Goal: Find contact information: Find contact information

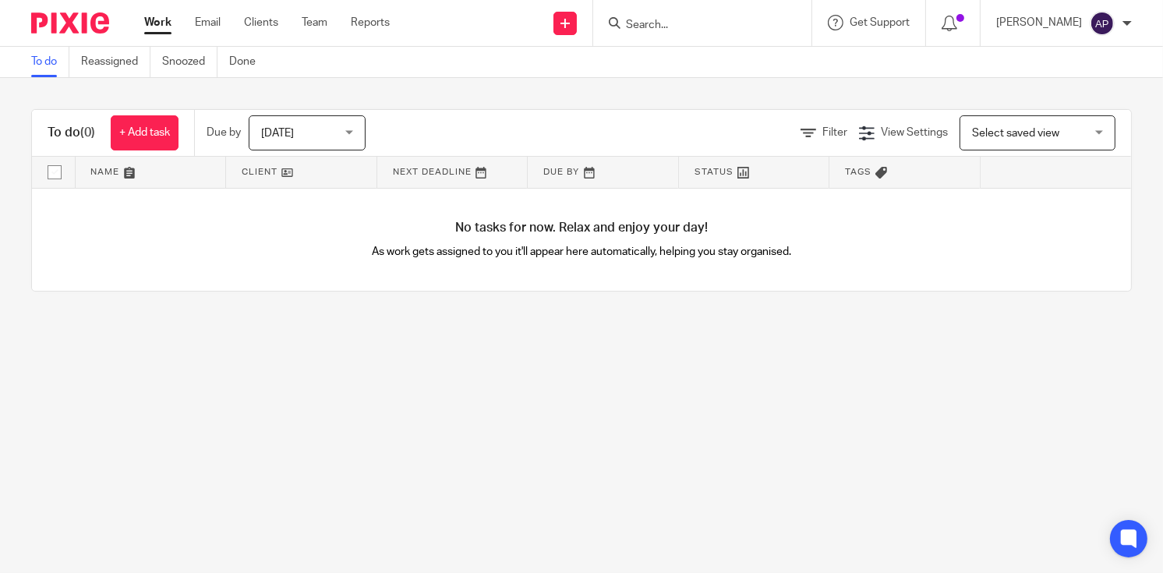
click at [646, 23] on input "Search" at bounding box center [694, 26] width 140 height 14
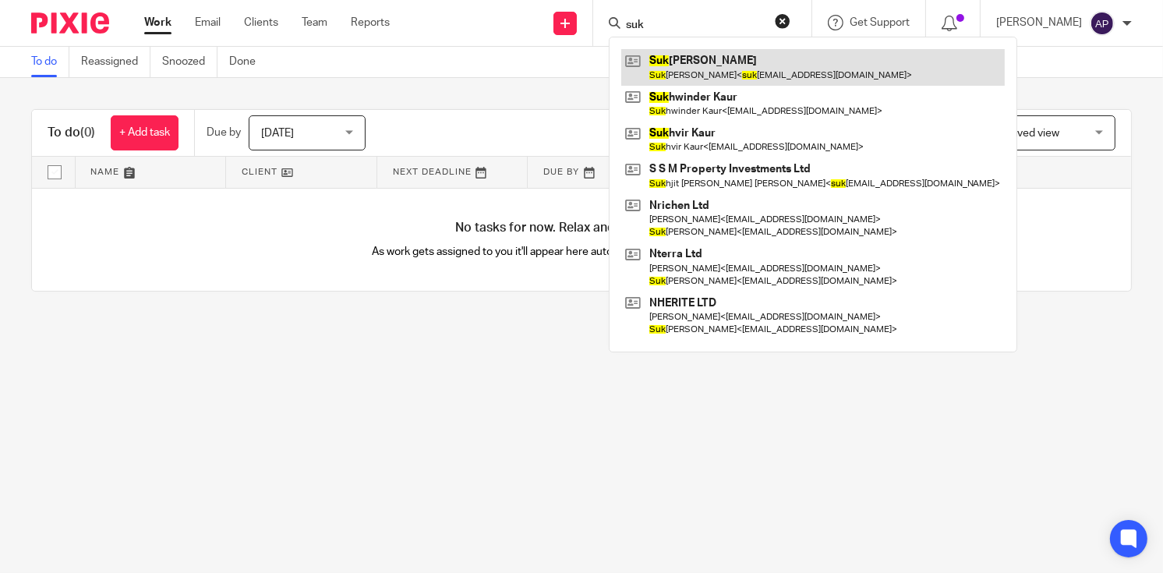
type input "suk"
click at [715, 62] on link at bounding box center [813, 67] width 384 height 36
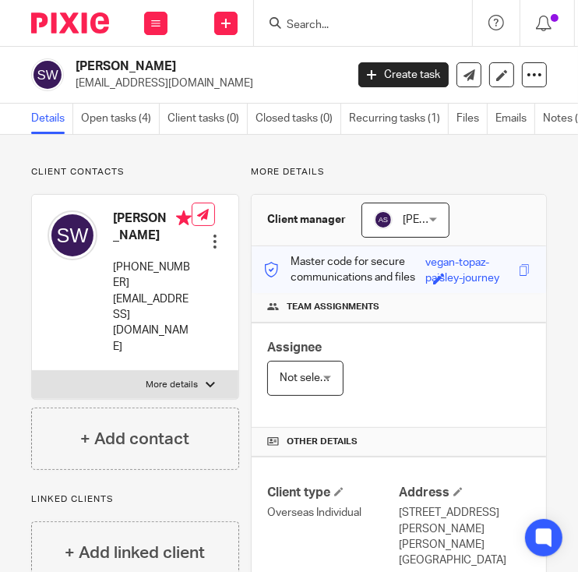
drag, startPoint x: 127, startPoint y: 64, endPoint x: 166, endPoint y: 67, distance: 39.1
click at [166, 67] on h2 "Suk Fun Wong" at bounding box center [179, 66] width 207 height 16
copy h2 "Wong"
drag, startPoint x: 76, startPoint y: 65, endPoint x: 122, endPoint y: 67, distance: 45.2
click at [122, 67] on h2 "[PERSON_NAME]" at bounding box center [179, 66] width 207 height 16
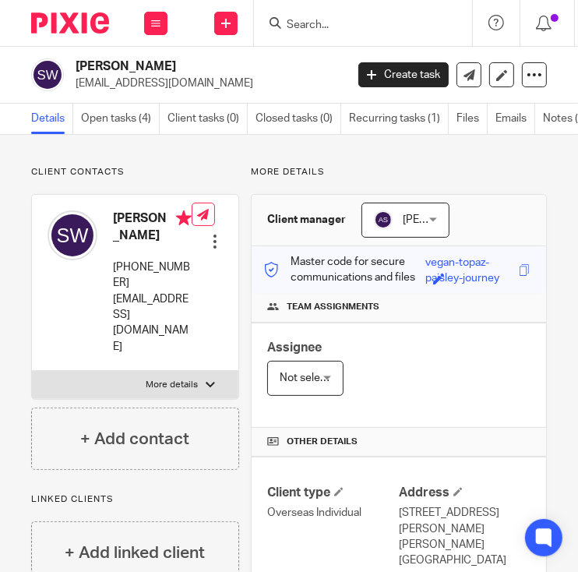
copy h2 "Suk Fun"
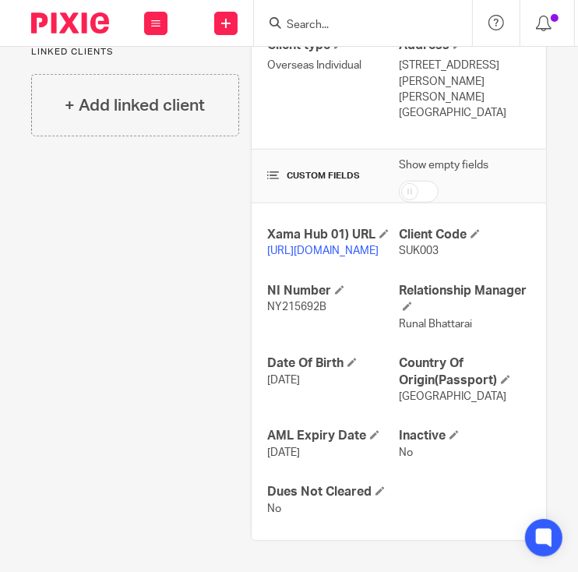
scroll to position [493, 0]
drag, startPoint x: 263, startPoint y: 306, endPoint x: 324, endPoint y: 307, distance: 60.8
click at [324, 307] on p "NY215692B" at bounding box center [333, 307] width 132 height 16
copy span "NY215692B"
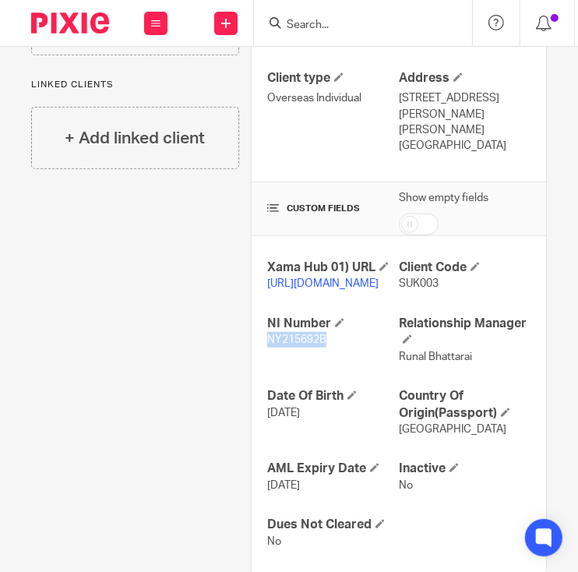
drag, startPoint x: 426, startPoint y: 123, endPoint x: 498, endPoint y: 132, distance: 73.0
click at [498, 132] on p "Flat E, 22/F, Tower 3,, Grand Yoho, 9 Long Yat Road,, Yuen Long, N.T.," at bounding box center [465, 114] width 132 height 48
copy p "Yuen Long, N.T.,"
drag, startPoint x: 391, startPoint y: 140, endPoint x: 431, endPoint y: 142, distance: 40.6
click at [431, 142] on p "HONG KONG" at bounding box center [465, 146] width 132 height 16
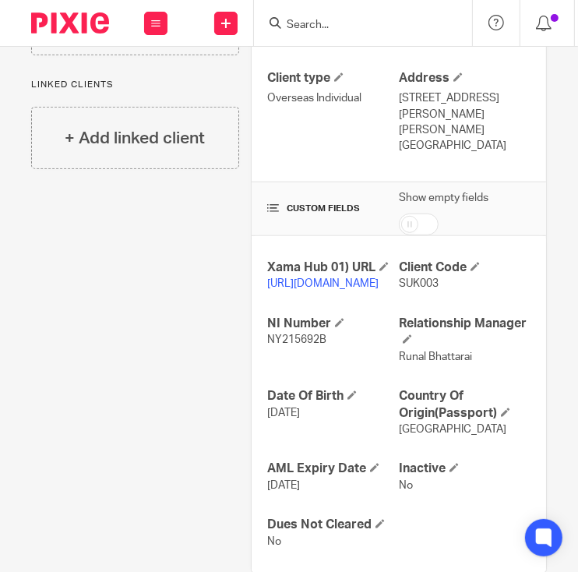
drag, startPoint x: 392, startPoint y: 142, endPoint x: 451, endPoint y: 141, distance: 59.3
click at [451, 141] on p "HONG KONG" at bounding box center [465, 146] width 132 height 16
copy p "HONG KONG"
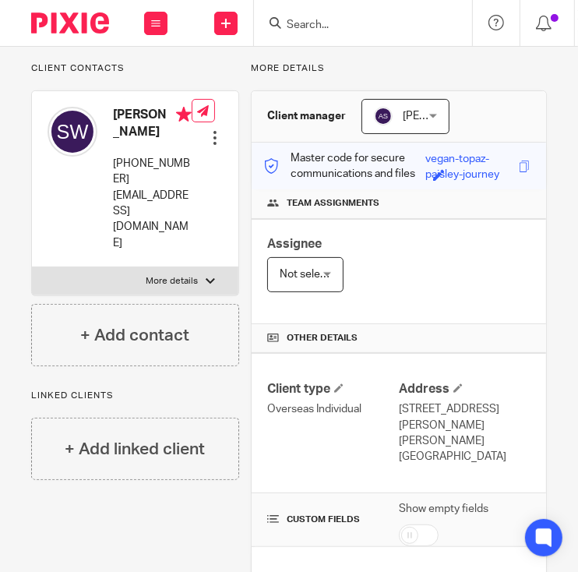
scroll to position [103, 0]
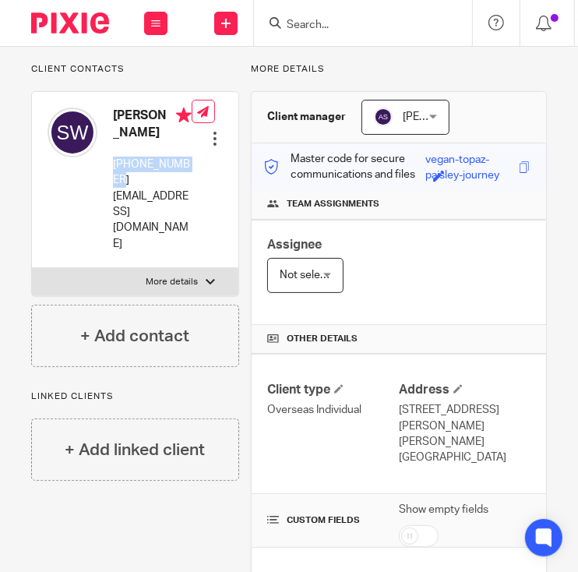
drag, startPoint x: 113, startPoint y: 179, endPoint x: 166, endPoint y: 193, distance: 54.8
click at [166, 189] on p "+852 96837730" at bounding box center [152, 173] width 79 height 32
copy p "+852 96837730"
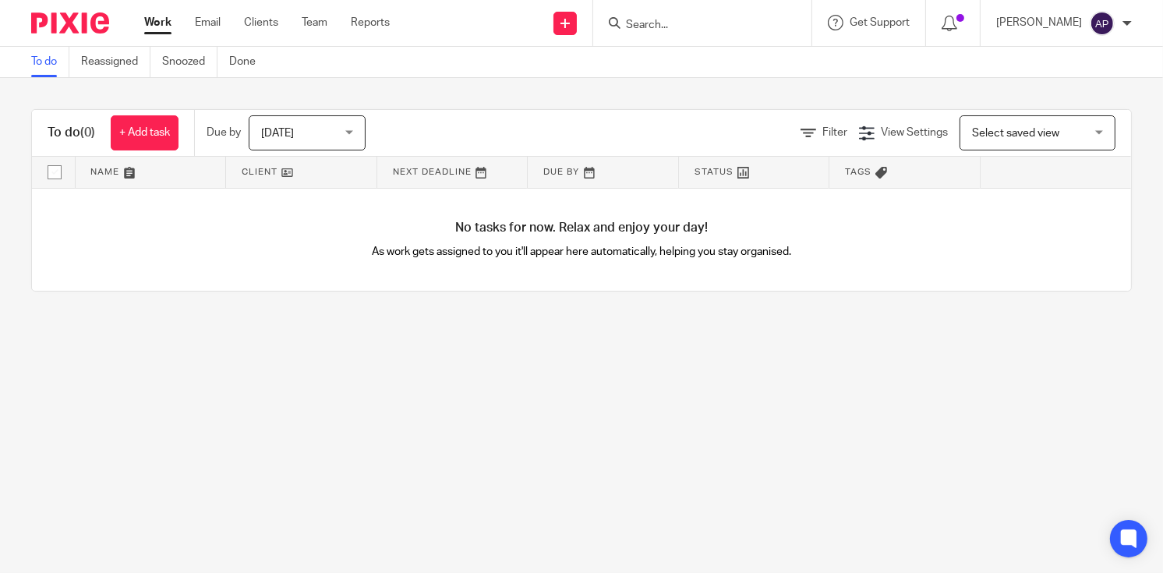
click at [639, 19] on input "Search" at bounding box center [694, 26] width 140 height 14
type input "t"
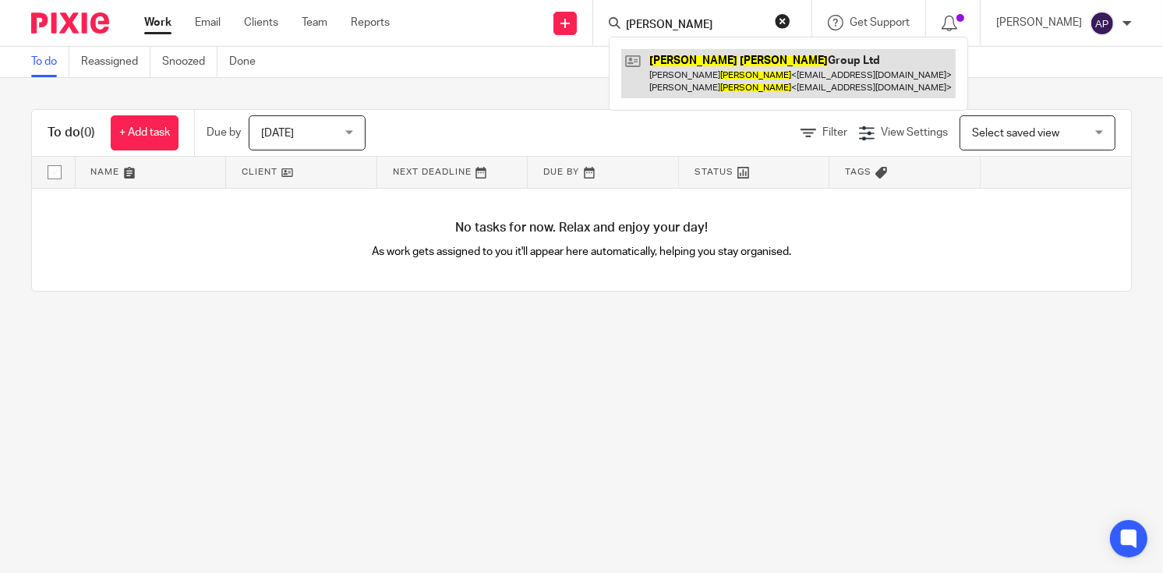
type input "millar morris"
click at [704, 70] on link at bounding box center [788, 73] width 334 height 48
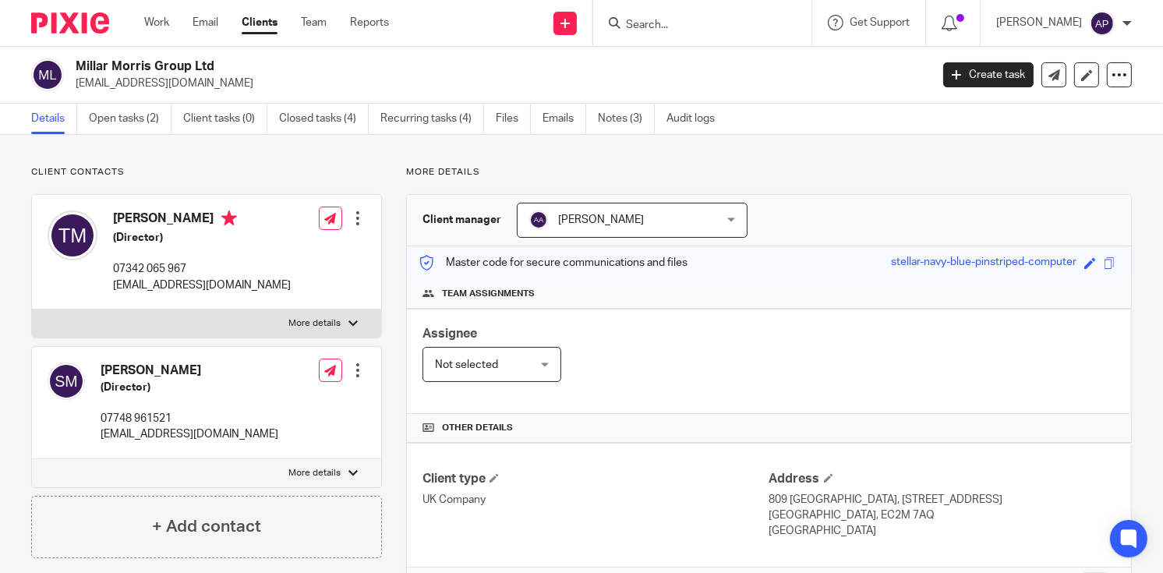
drag, startPoint x: 76, startPoint y: 65, endPoint x: 161, endPoint y: 62, distance: 85.1
click at [161, 62] on h2 "Millar Morris Group Ltd" at bounding box center [413, 66] width 675 height 16
drag, startPoint x: 161, startPoint y: 62, endPoint x: 338, endPoint y: 60, distance: 177.0
click at [338, 60] on h2 "[PERSON_NAME] Group Ltd" at bounding box center [413, 66] width 675 height 16
drag, startPoint x: 74, startPoint y: 65, endPoint x: 232, endPoint y: 69, distance: 157.5
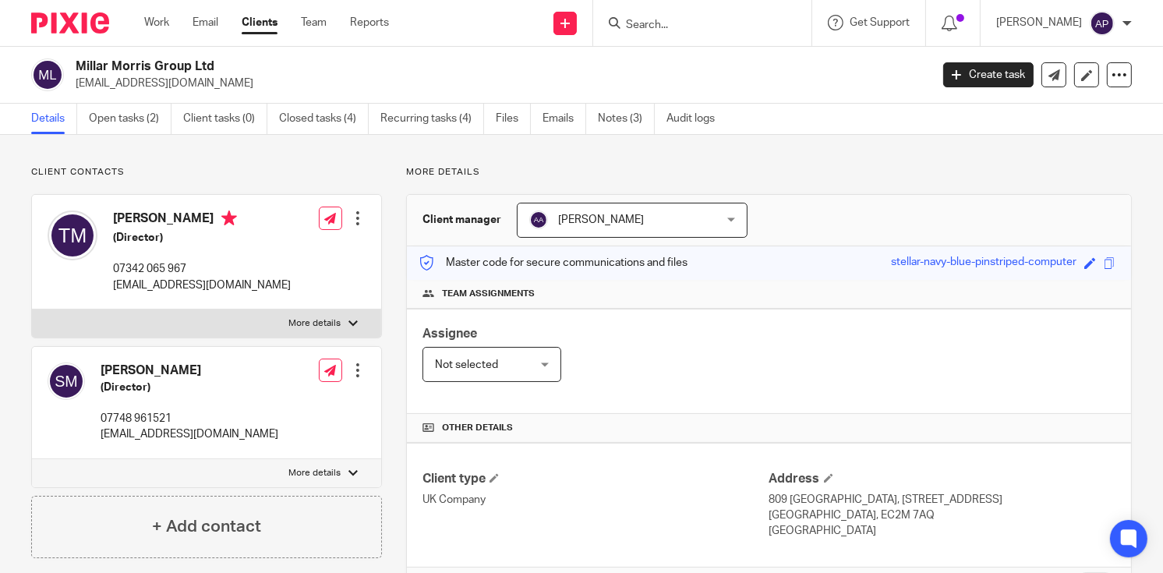
click at [232, 69] on div "Millar Morris Group Ltd tiffyjmo@yahoo.com" at bounding box center [475, 74] width 889 height 33
copy h2 "[PERSON_NAME] Group Ltd"
click at [192, 87] on p "[EMAIL_ADDRESS][DOMAIN_NAME]" at bounding box center [498, 84] width 844 height 16
drag, startPoint x: 111, startPoint y: 283, endPoint x: 222, endPoint y: 285, distance: 110.7
click at [222, 285] on div "Tiffany Morris (Director) 07342 065 967 tiffyjmo@yahoo.com Edit contact Create …" at bounding box center [206, 252] width 349 height 115
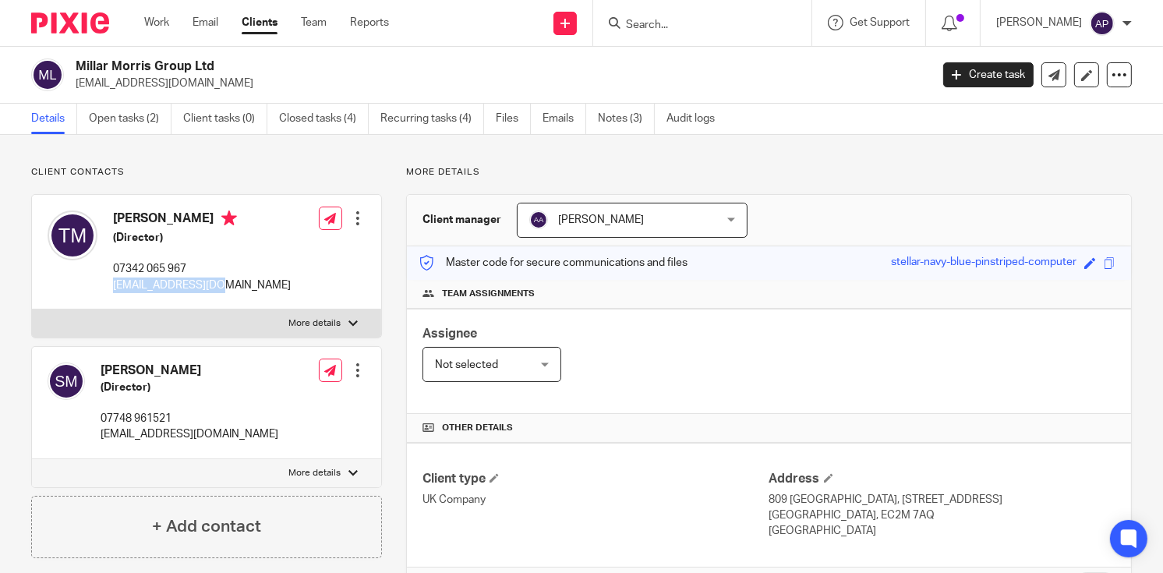
copy p "[EMAIL_ADDRESS][DOMAIN_NAME]"
drag, startPoint x: 100, startPoint y: 431, endPoint x: 229, endPoint y: 440, distance: 129.7
click at [229, 440] on div "Stuart Millar (Director) 07748 961521 stuartamillar@gmail.com Edit contact Crea…" at bounding box center [206, 403] width 349 height 112
copy p "[EMAIL_ADDRESS][DOMAIN_NAME]"
click at [690, 30] on input "Search" at bounding box center [694, 26] width 140 height 14
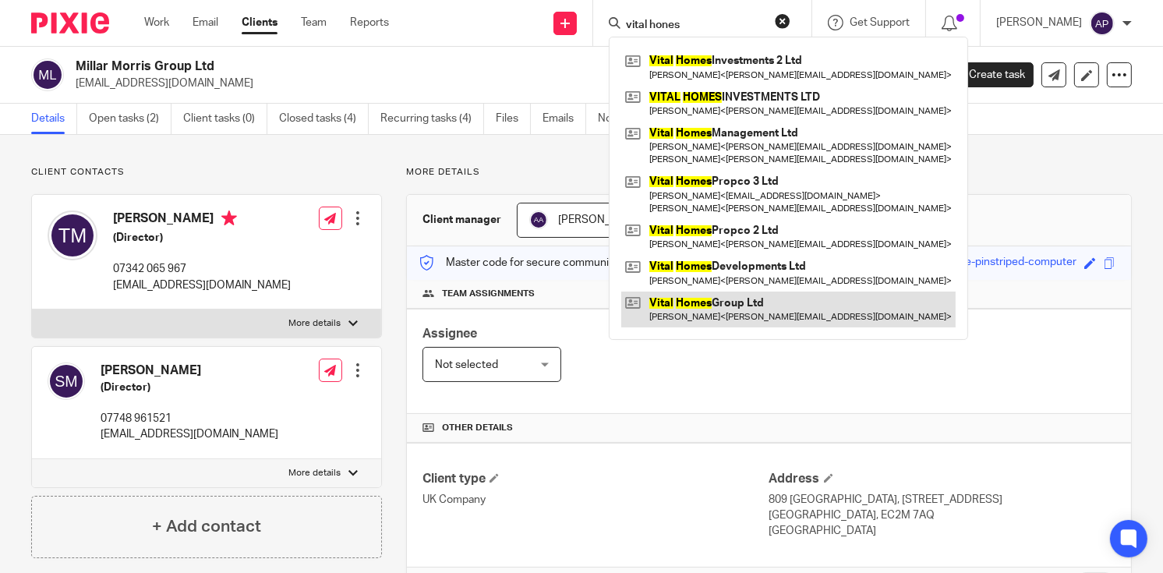
type input "vital hones"
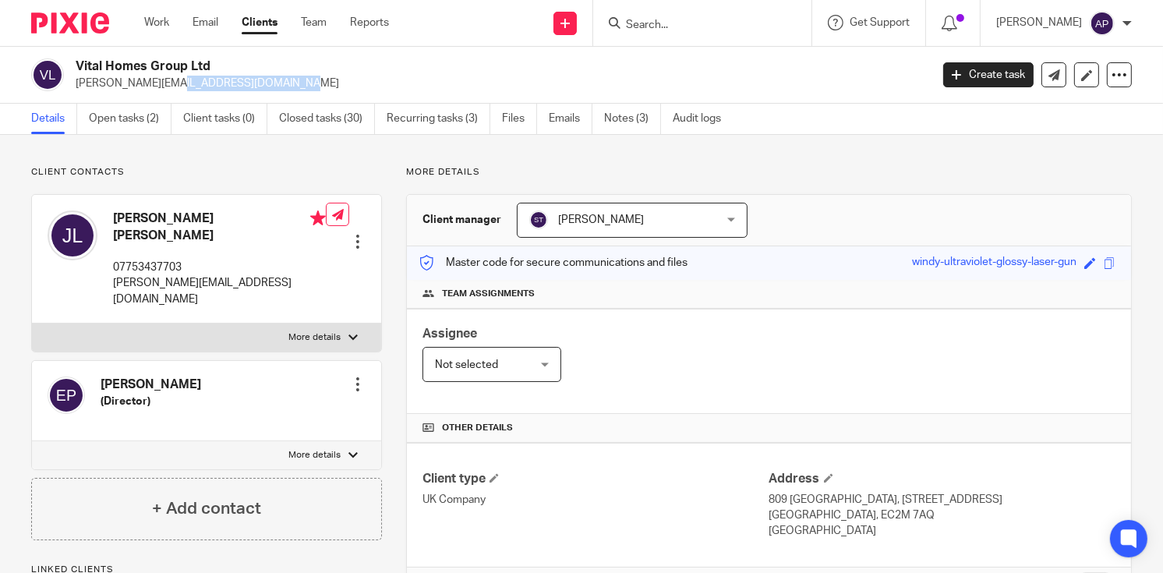
drag, startPoint x: 72, startPoint y: 83, endPoint x: 199, endPoint y: 83, distance: 127.1
click at [199, 83] on div "Vital Homes Group Ltd [PERSON_NAME][EMAIL_ADDRESS][DOMAIN_NAME]" at bounding box center [475, 74] width 889 height 33
click at [237, 80] on p "[PERSON_NAME][EMAIL_ADDRESS][DOMAIN_NAME]" at bounding box center [498, 84] width 844 height 16
drag, startPoint x: 100, startPoint y: 352, endPoint x: 129, endPoint y: 354, distance: 29.7
click at [129, 377] on h4 "[PERSON_NAME]" at bounding box center [151, 385] width 101 height 16
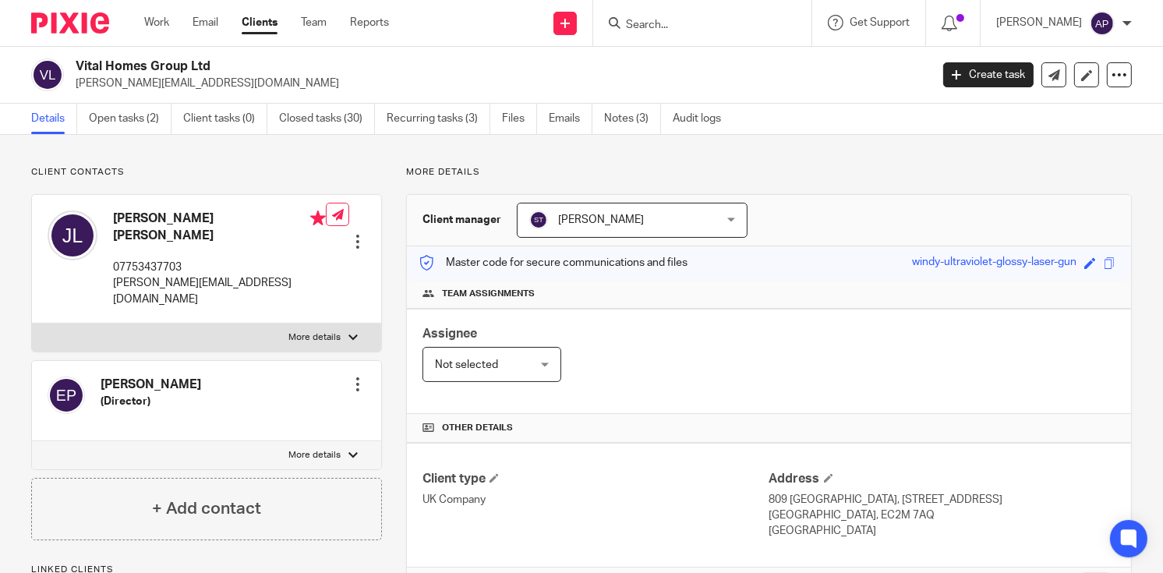
drag, startPoint x: 74, startPoint y: 82, endPoint x: 235, endPoint y: 83, distance: 160.6
click at [235, 83] on div "Vital Homes Group Ltd [PERSON_NAME][EMAIL_ADDRESS][DOMAIN_NAME]" at bounding box center [475, 74] width 889 height 33
copy p "[PERSON_NAME][EMAIL_ADDRESS][DOMAIN_NAME]"
drag, startPoint x: 77, startPoint y: 59, endPoint x: 218, endPoint y: 60, distance: 141.1
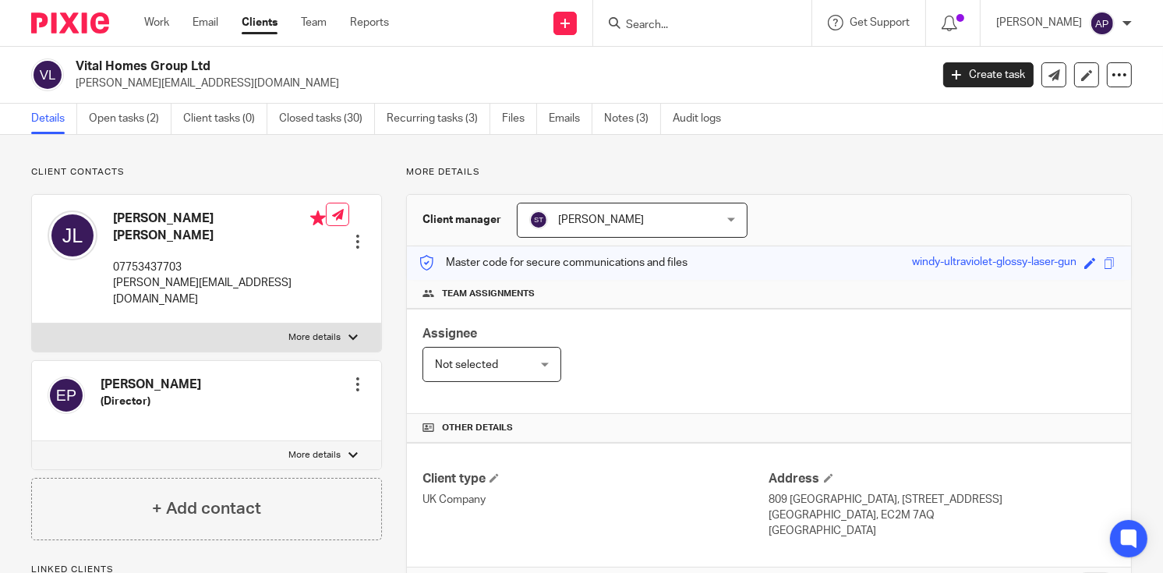
click at [218, 60] on h2 "Vital Homes Group Ltd" at bounding box center [413, 66] width 675 height 16
copy h2 "Vital Homes Group Ltd"
